Goal: Task Accomplishment & Management: Manage account settings

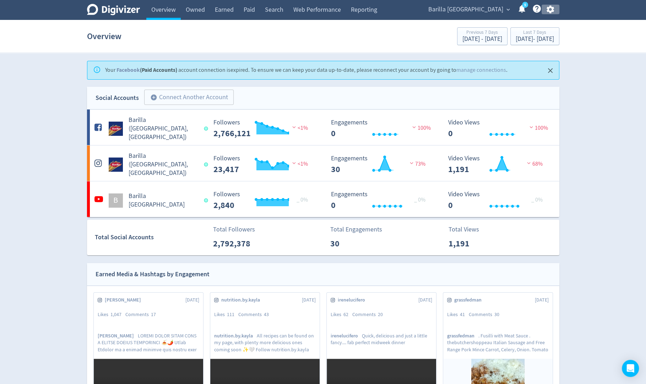
click at [549, 10] on icon "button" at bounding box center [551, 10] width 10 height 10
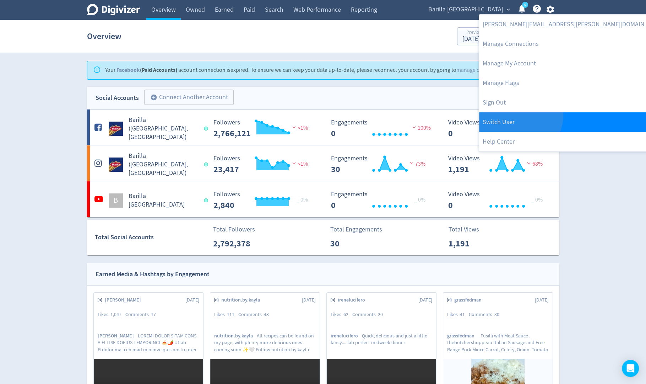
click at [519, 115] on link "Switch User" at bounding box center [574, 122] width 190 height 20
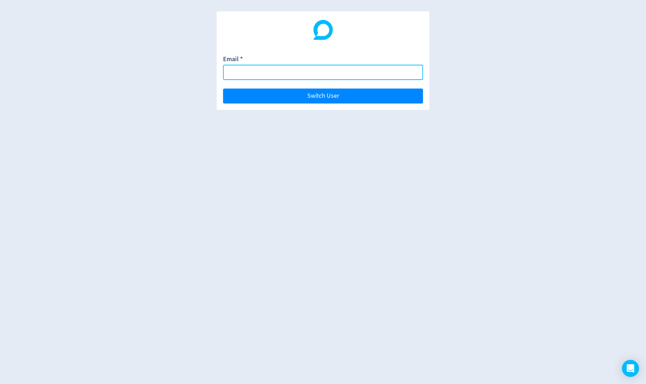
click at [408, 72] on input "Email *" at bounding box center [323, 72] width 200 height 15
paste input "[EMAIL_ADDRESS][DOMAIN_NAME]"
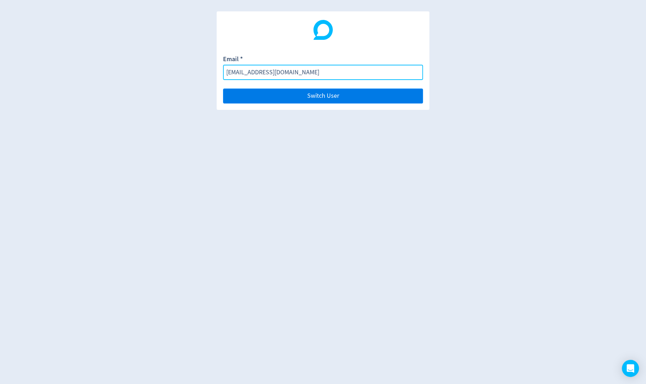
type input "[EMAIL_ADDRESS][DOMAIN_NAME]"
click at [408, 93] on button "Switch User" at bounding box center [323, 95] width 200 height 15
